Goal: Entertainment & Leisure: Consume media (video, audio)

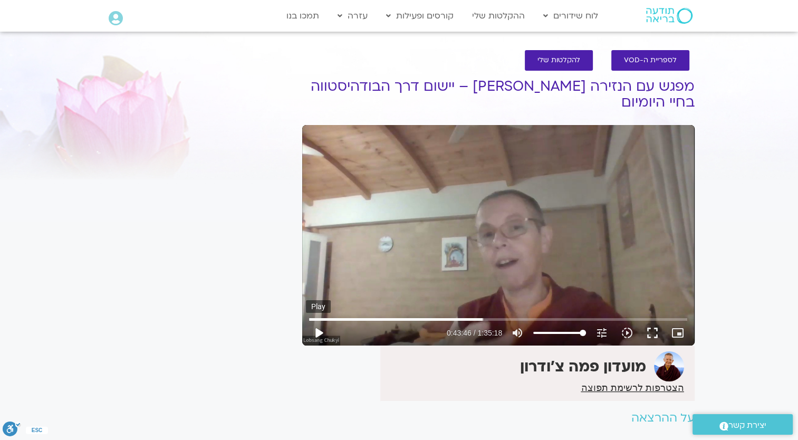
click at [317, 333] on button "play_arrow" at bounding box center [318, 332] width 25 height 25
click at [324, 316] on input "Seek" at bounding box center [498, 319] width 378 height 6
click at [356, 321] on input "Seek" at bounding box center [498, 319] width 378 height 6
click at [375, 322] on input "Seek" at bounding box center [498, 319] width 378 height 6
click at [390, 317] on input "Seek" at bounding box center [498, 319] width 378 height 6
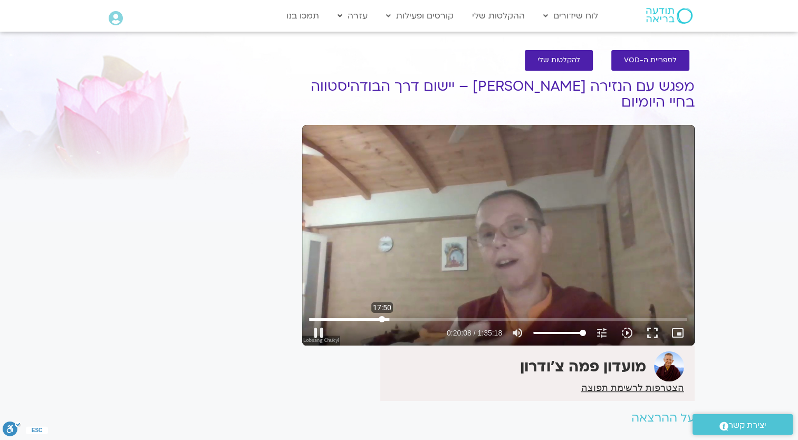
click at [382, 319] on input "Seek" at bounding box center [498, 319] width 378 height 6
click at [594, 338] on button "fullscreen" at bounding box center [652, 332] width 25 height 25
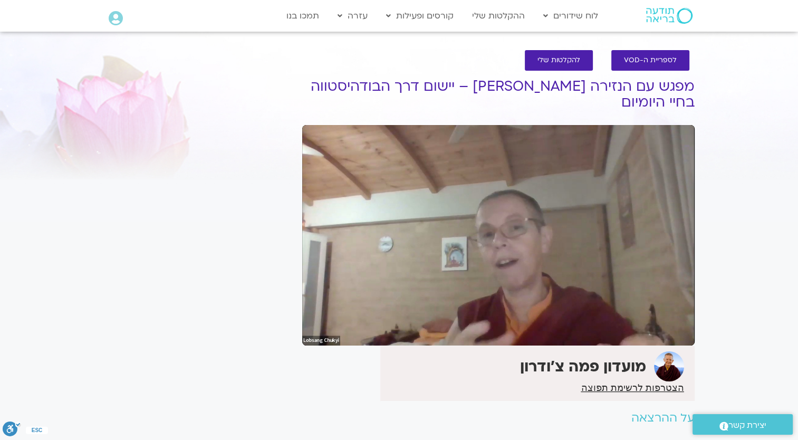
click at [441, 391] on div "מועדון פמה צ'ודרון" at bounding box center [537, 373] width 314 height 55
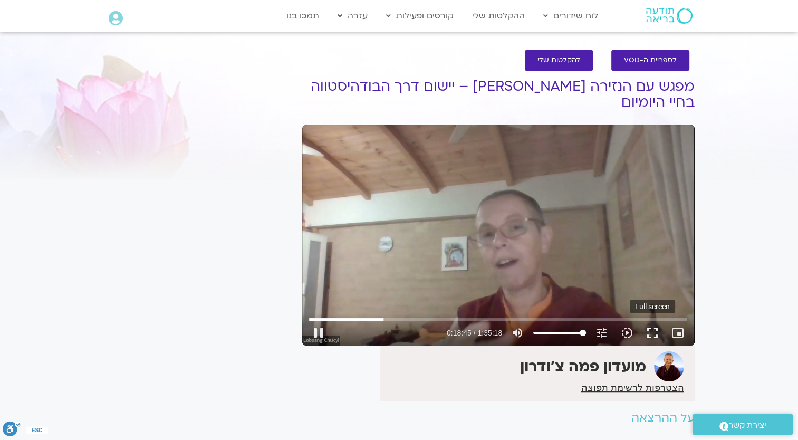
click at [594, 335] on button "fullscreen" at bounding box center [652, 332] width 25 height 25
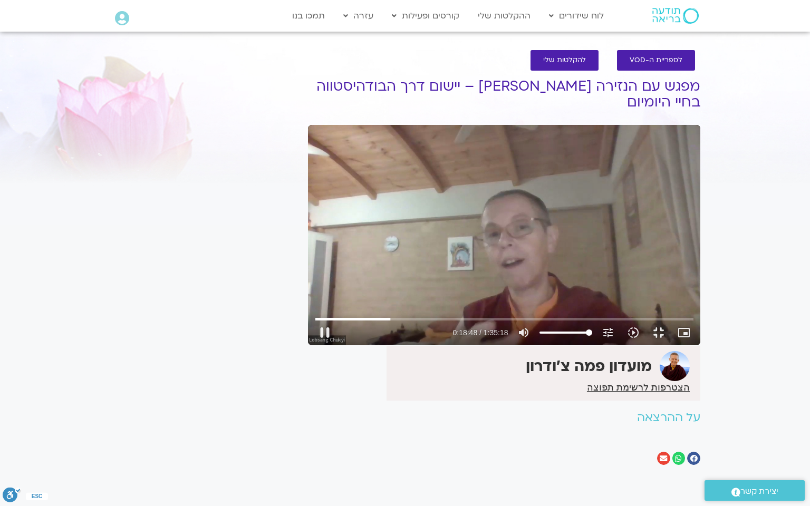
type input "1129.086168"
